Goal: Task Accomplishment & Management: Use online tool/utility

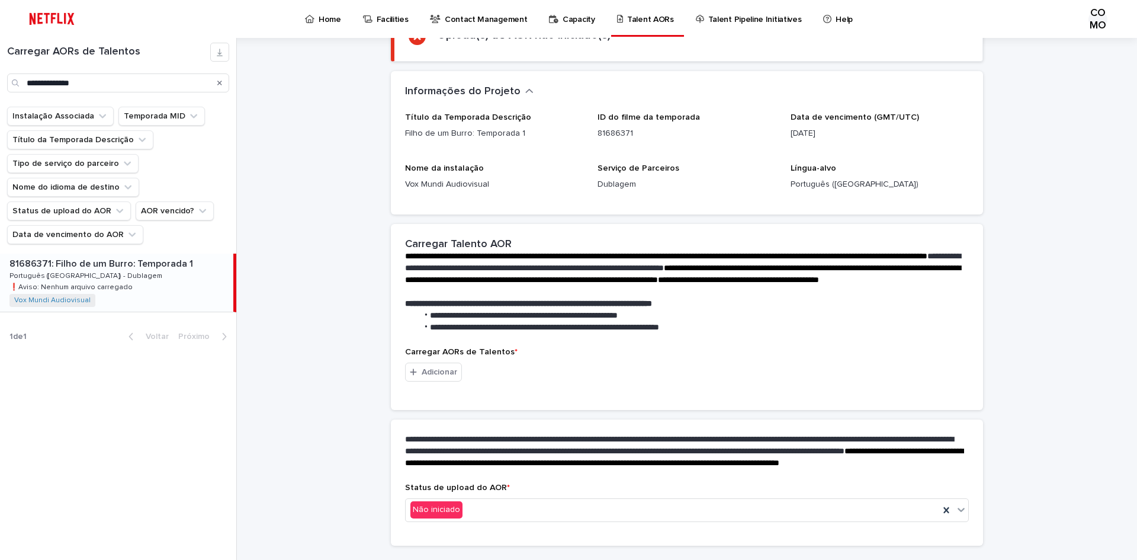
scroll to position [162, 0]
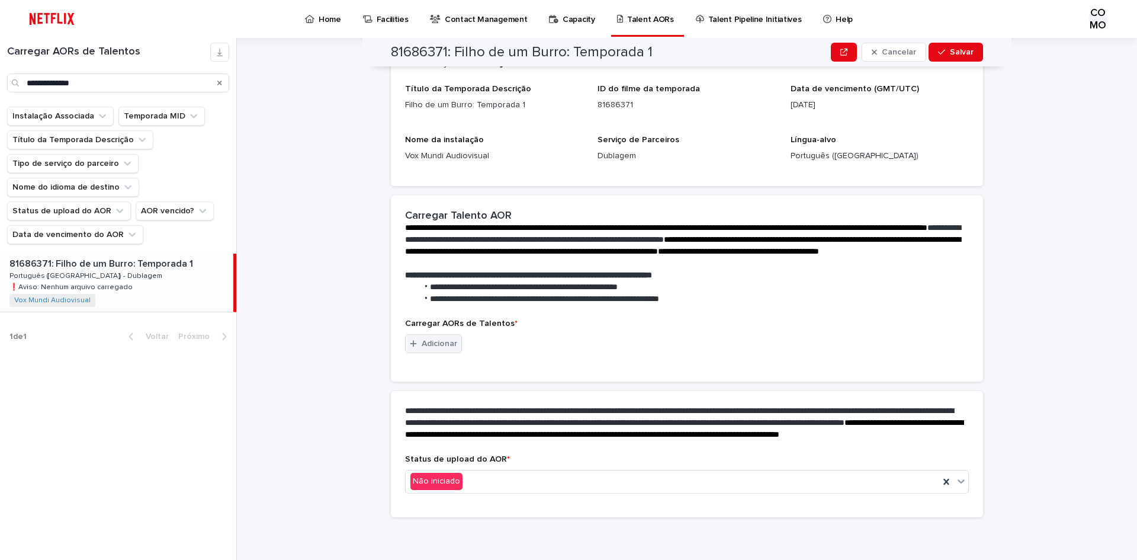
click at [442, 339] on font "Adicionar" at bounding box center [440, 343] width 36 height 8
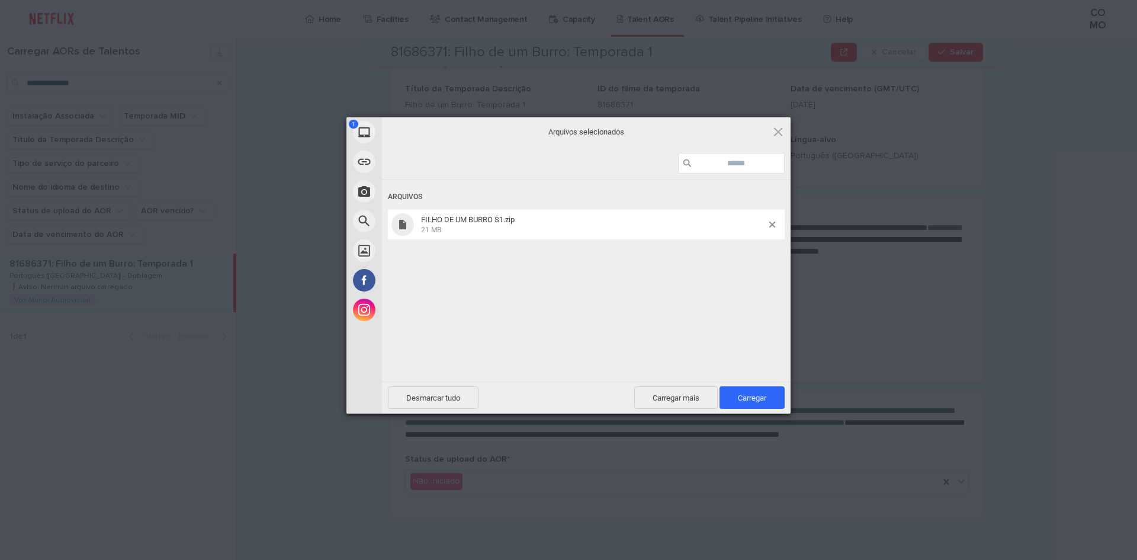
click at [749, 399] on font "Carregar" at bounding box center [752, 397] width 28 height 9
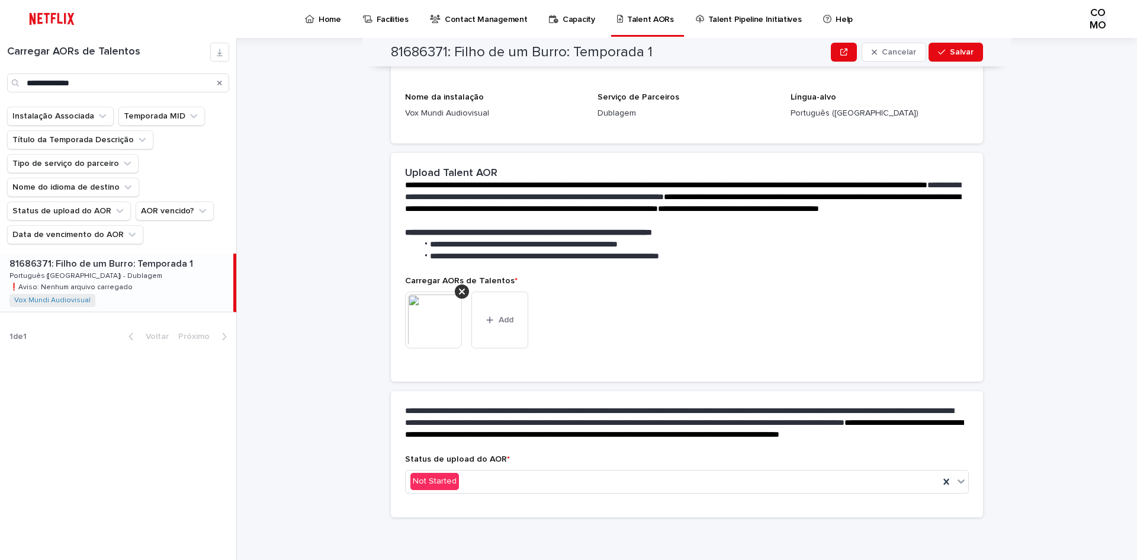
scroll to position [147, 0]
click at [958, 481] on icon at bounding box center [961, 481] width 7 height 4
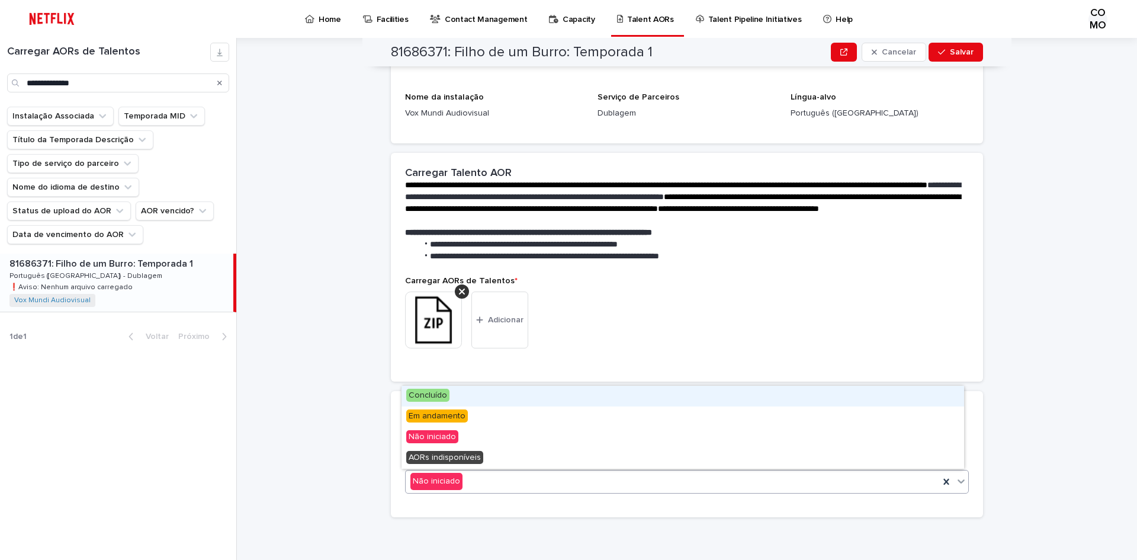
click at [433, 394] on font "Concluído" at bounding box center [428, 395] width 39 height 8
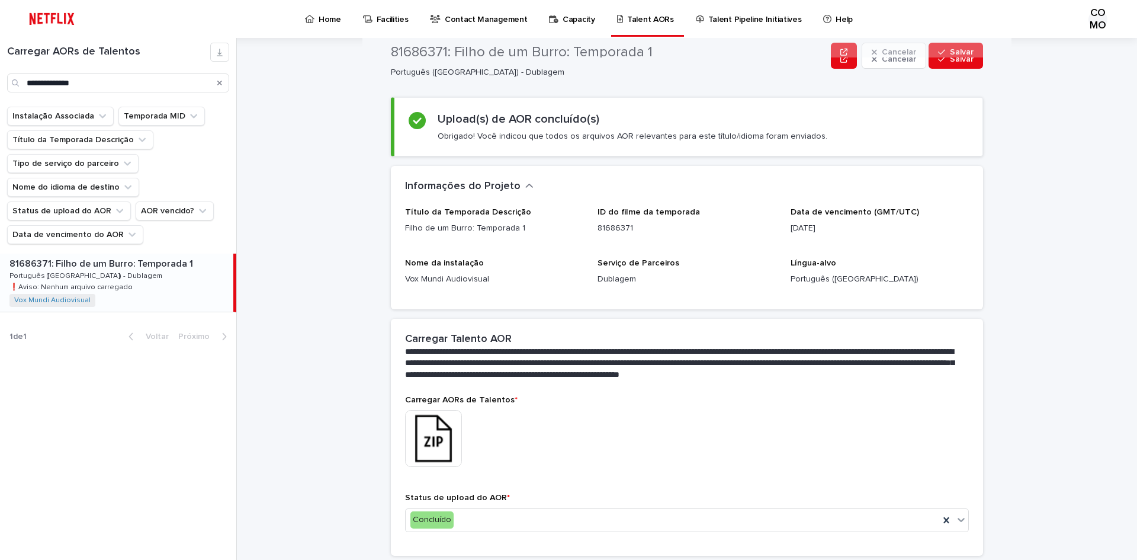
scroll to position [0, 0]
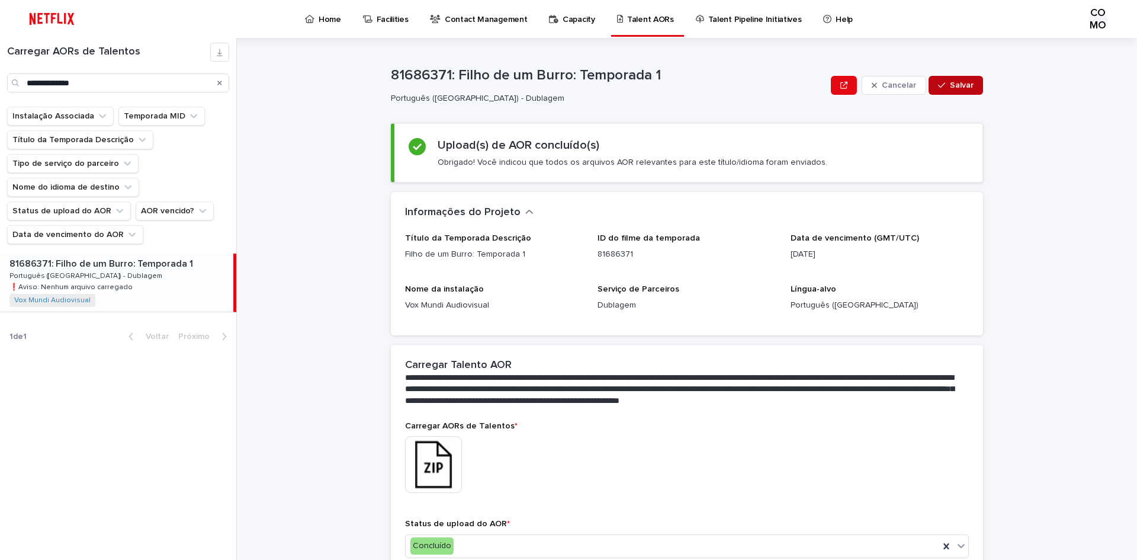
click at [939, 85] on icon "button" at bounding box center [941, 85] width 7 height 5
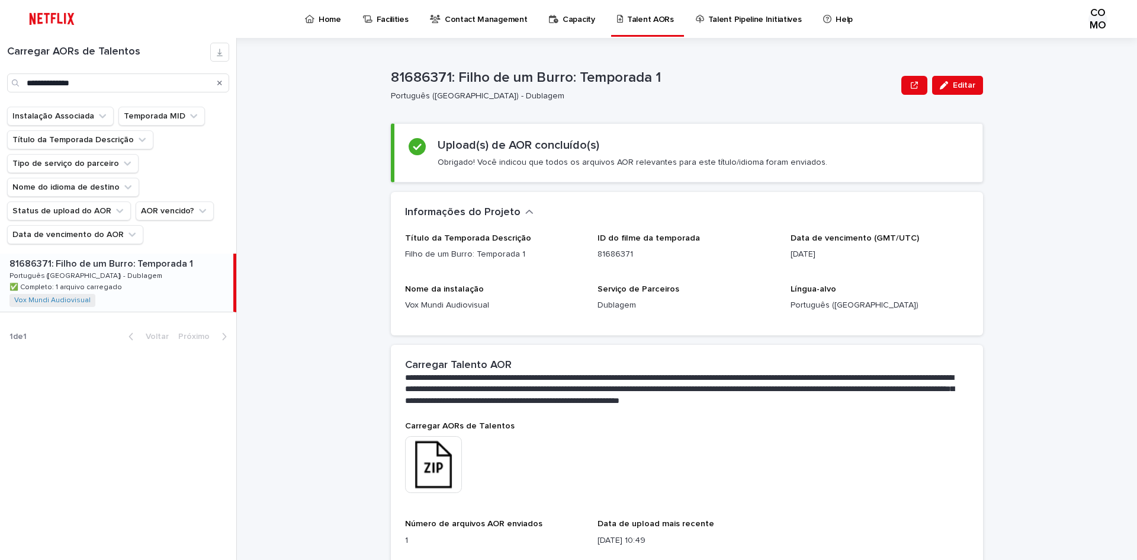
click at [218, 83] on icon "Procurar" at bounding box center [219, 82] width 5 height 7
click at [179, 82] on input "Procurar" at bounding box center [118, 82] width 222 height 19
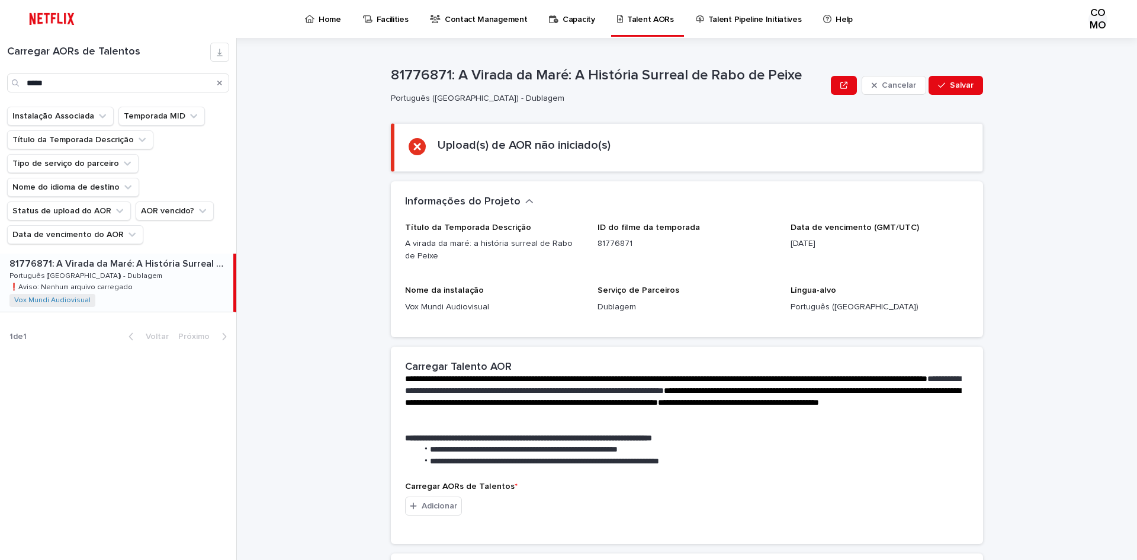
click at [117, 284] on font "❗️Aviso: Nenhum arquivo carregado" at bounding box center [70, 287] width 123 height 7
click at [431, 503] on font "Adicionar" at bounding box center [440, 506] width 36 height 8
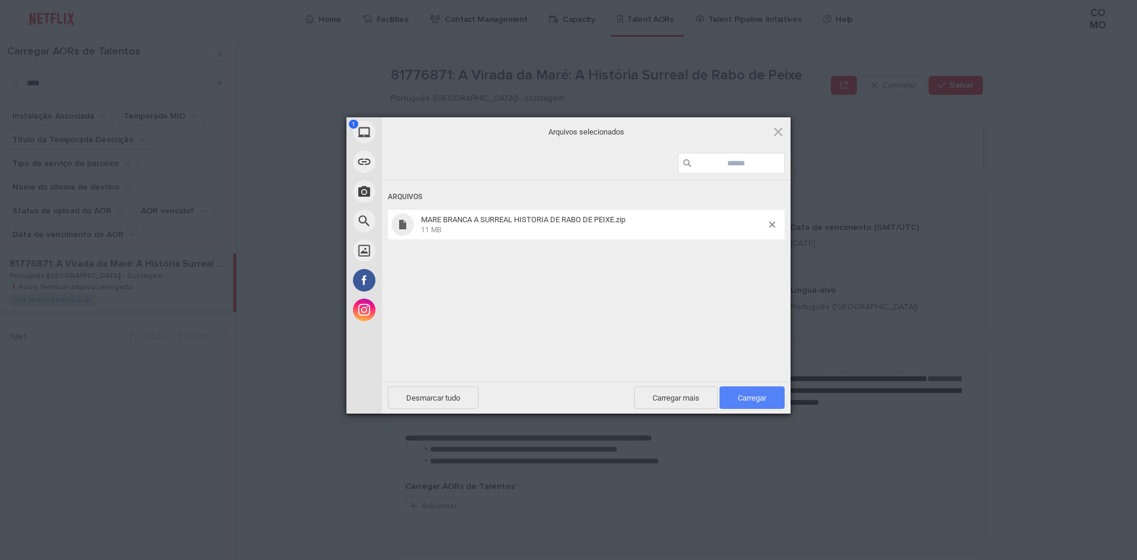
click at [752, 397] on font "Carregar" at bounding box center [752, 397] width 28 height 9
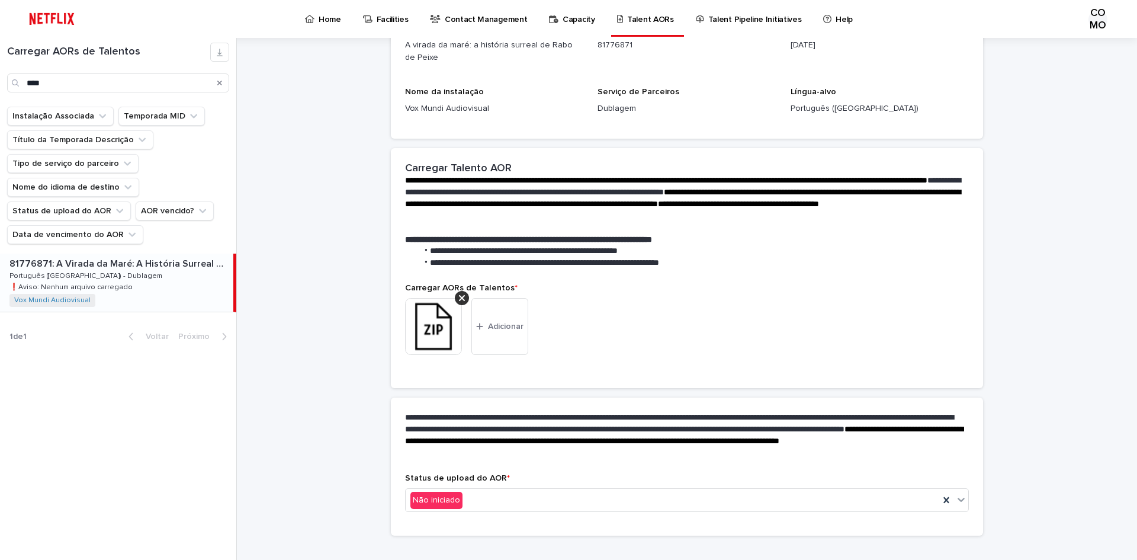
scroll to position [159, 0]
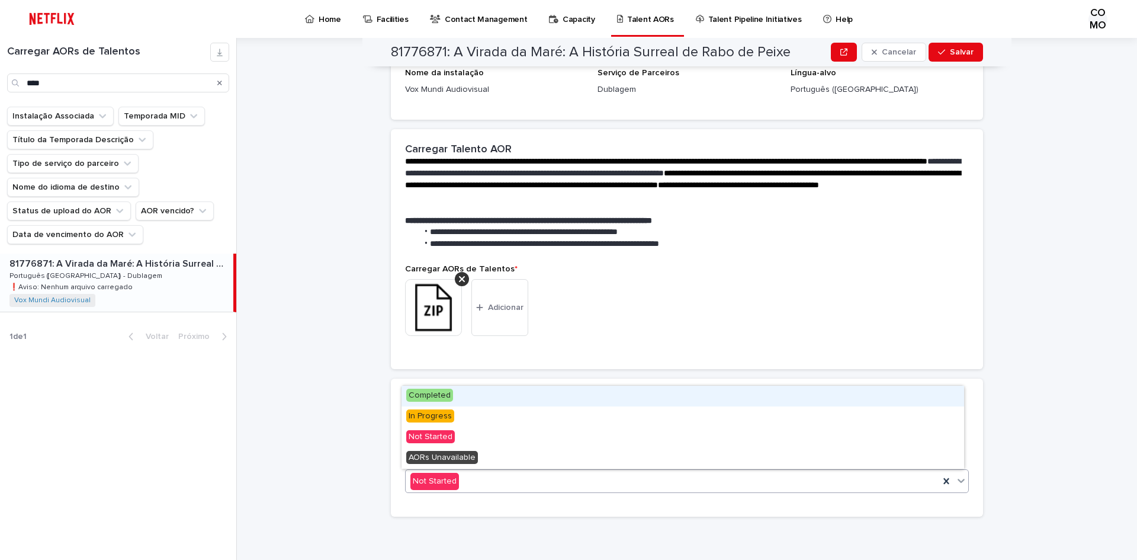
click at [960, 482] on icon at bounding box center [961, 480] width 12 height 12
click at [515, 399] on div "Concluído" at bounding box center [683, 396] width 563 height 21
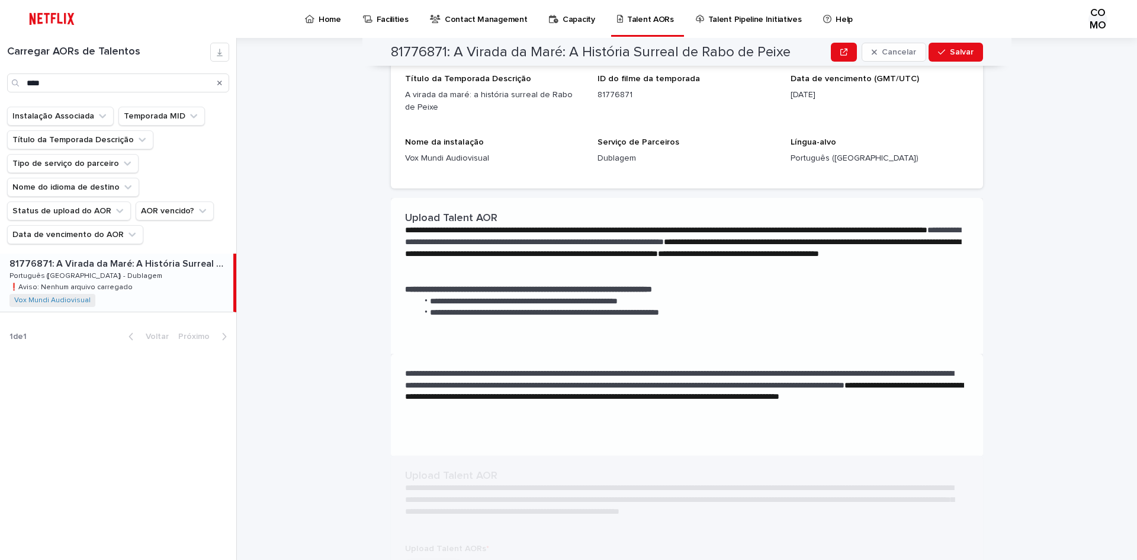
scroll to position [0, 0]
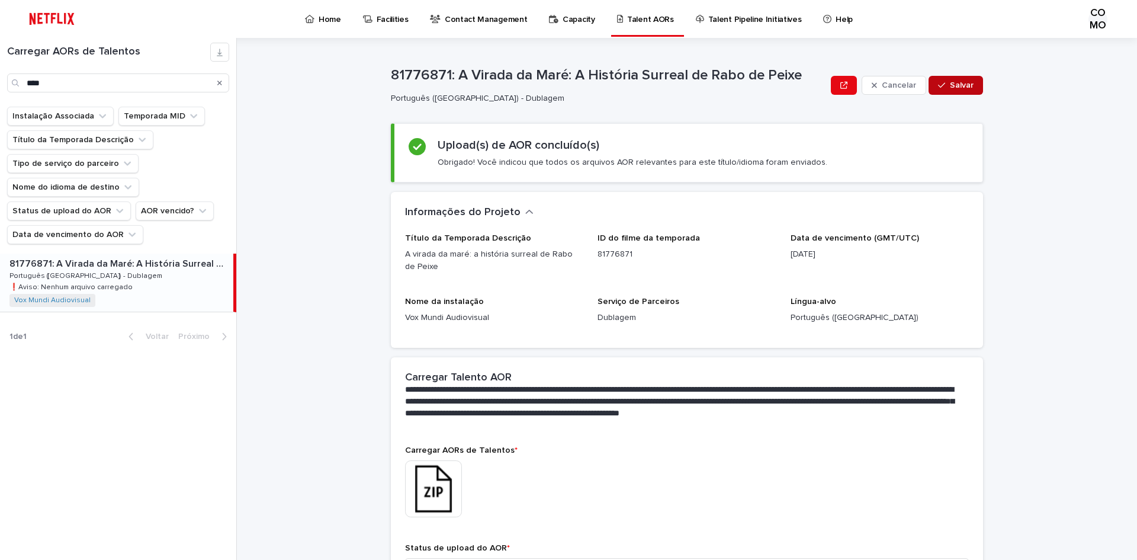
click at [945, 85] on div "button" at bounding box center [944, 85] width 12 height 8
drag, startPoint x: 72, startPoint y: 85, endPoint x: 0, endPoint y: 81, distance: 72.4
click at [0, 81] on div "Carregar AORs de Talentos ****" at bounding box center [118, 68] width 236 height 50
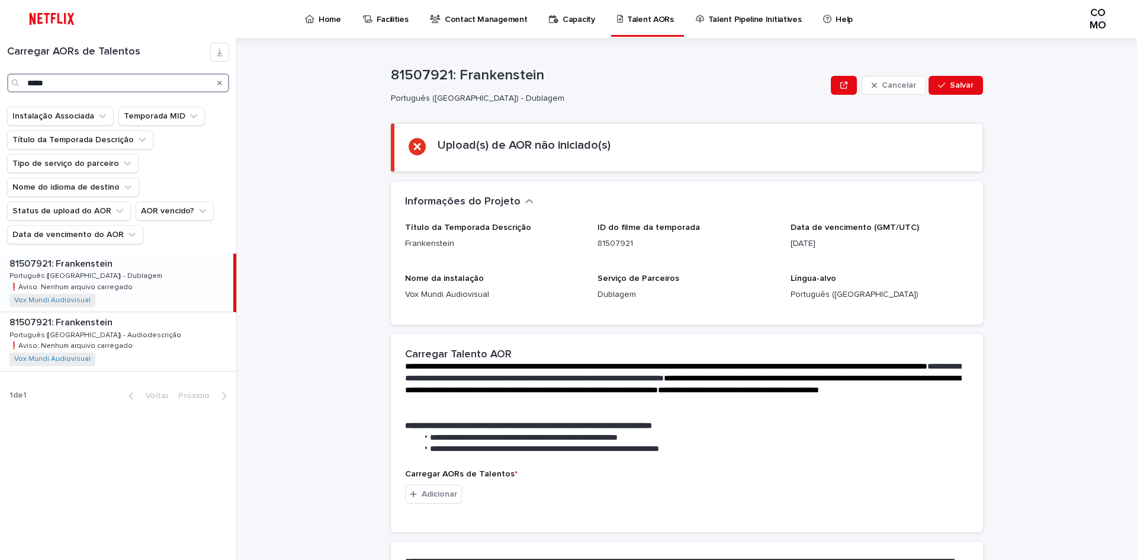
type input "*****"
click at [160, 286] on div "81507921: Frankenstein 81507921: Frankenstein Português ([GEOGRAPHIC_DATA]) - D…" at bounding box center [116, 283] width 233 height 58
click at [143, 350] on div "81507921: Frankenstein 81507921: Frankenstein Português ([GEOGRAPHIC_DATA]) - A…" at bounding box center [118, 341] width 236 height 58
click at [163, 280] on div "81507921: Frankenstein 81507921: Frankenstein Português ([GEOGRAPHIC_DATA]) - D…" at bounding box center [118, 283] width 236 height 58
click at [154, 344] on div "81507921: Frankenstein 81507921: Frankenstein Português ([GEOGRAPHIC_DATA]) - A…" at bounding box center [118, 341] width 236 height 58
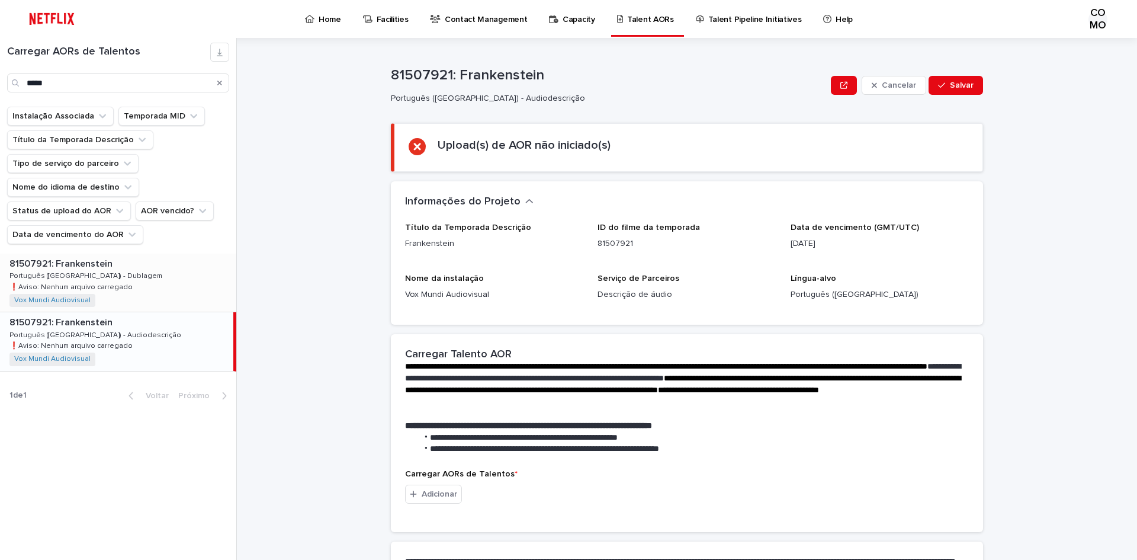
click at [171, 287] on div "81507921: Frankenstein 81507921: Frankenstein Português ([GEOGRAPHIC_DATA]) - D…" at bounding box center [118, 283] width 236 height 58
